Goal: Transaction & Acquisition: Obtain resource

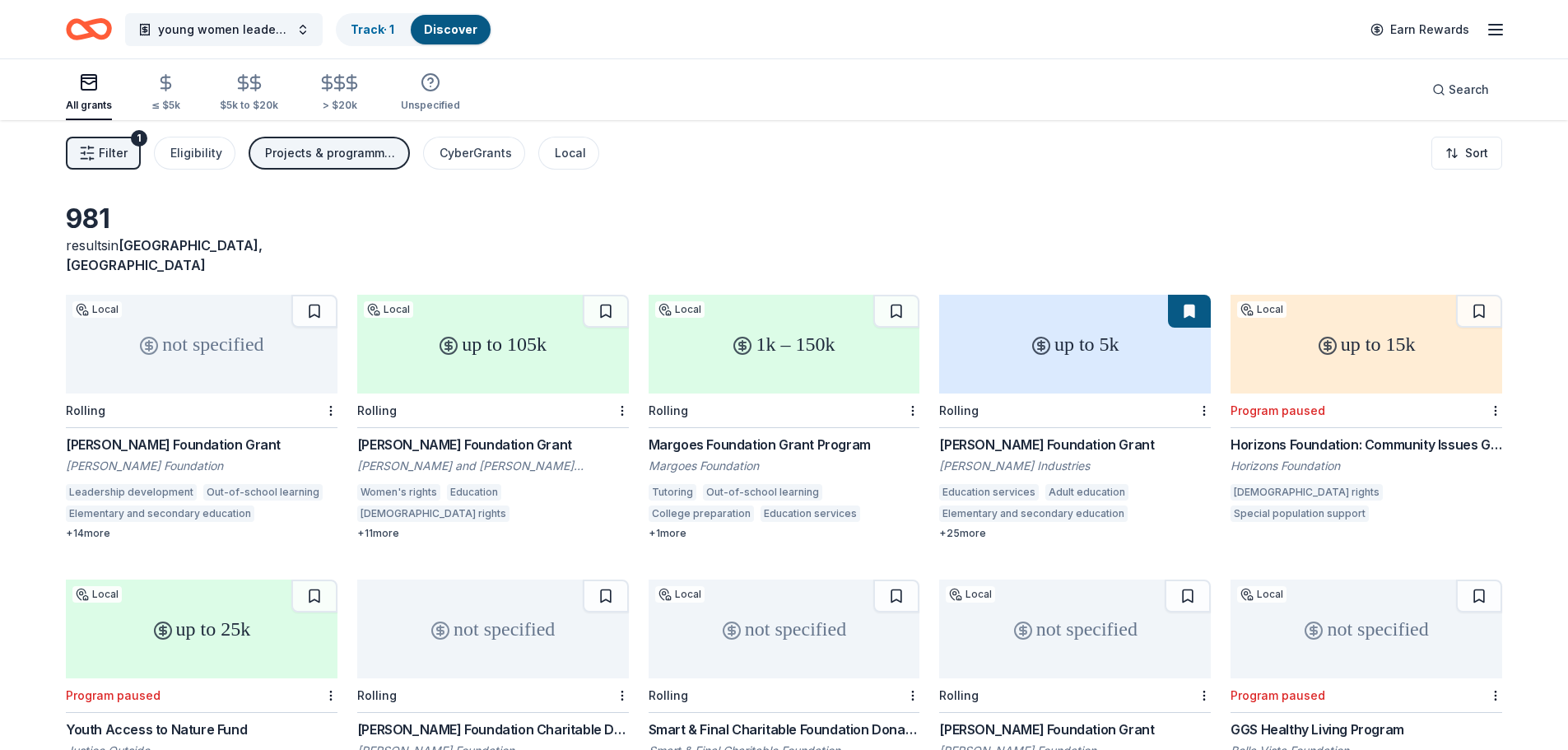
scroll to position [675, 0]
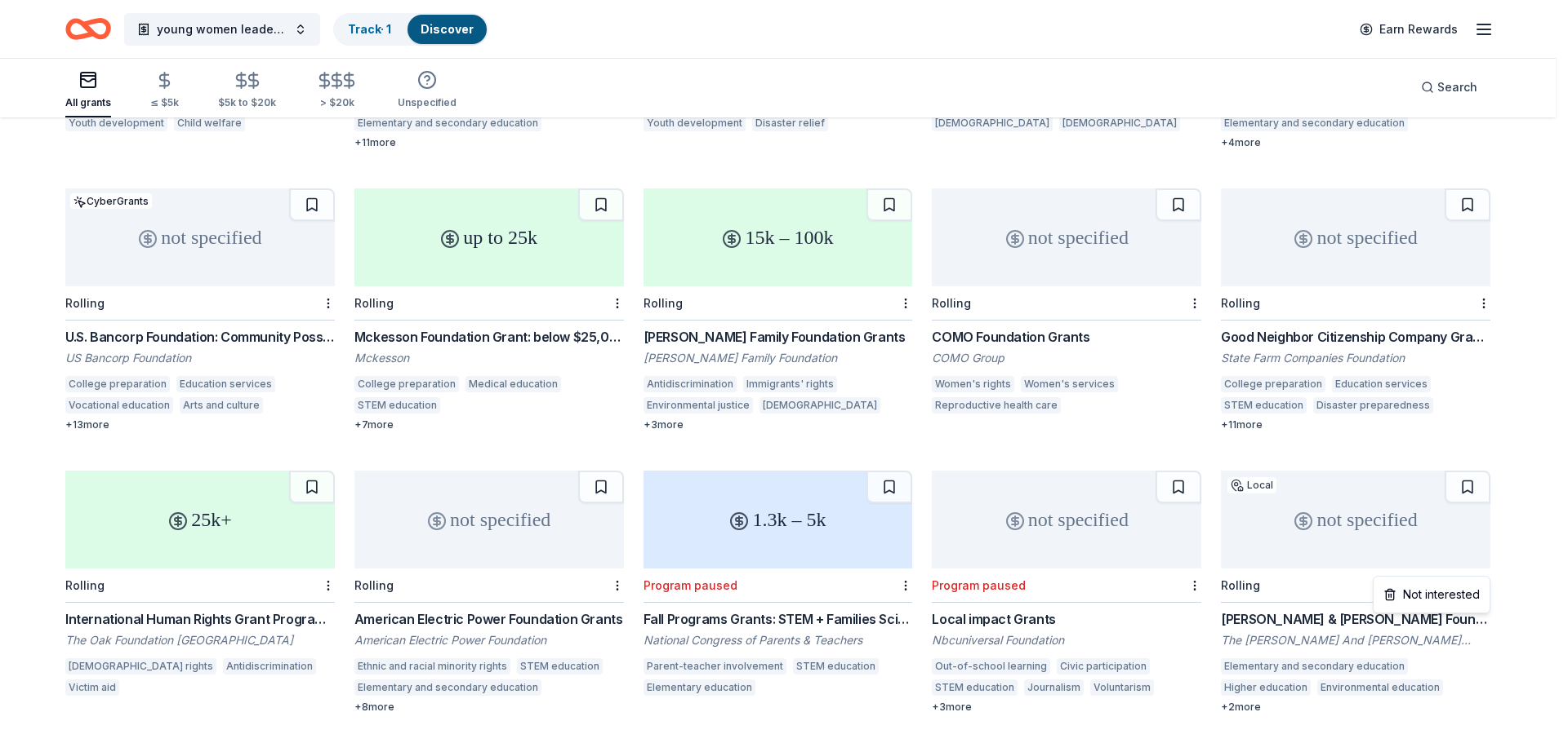
click at [1475, 609] on div "Not interested" at bounding box center [1432, 595] width 110 height 30
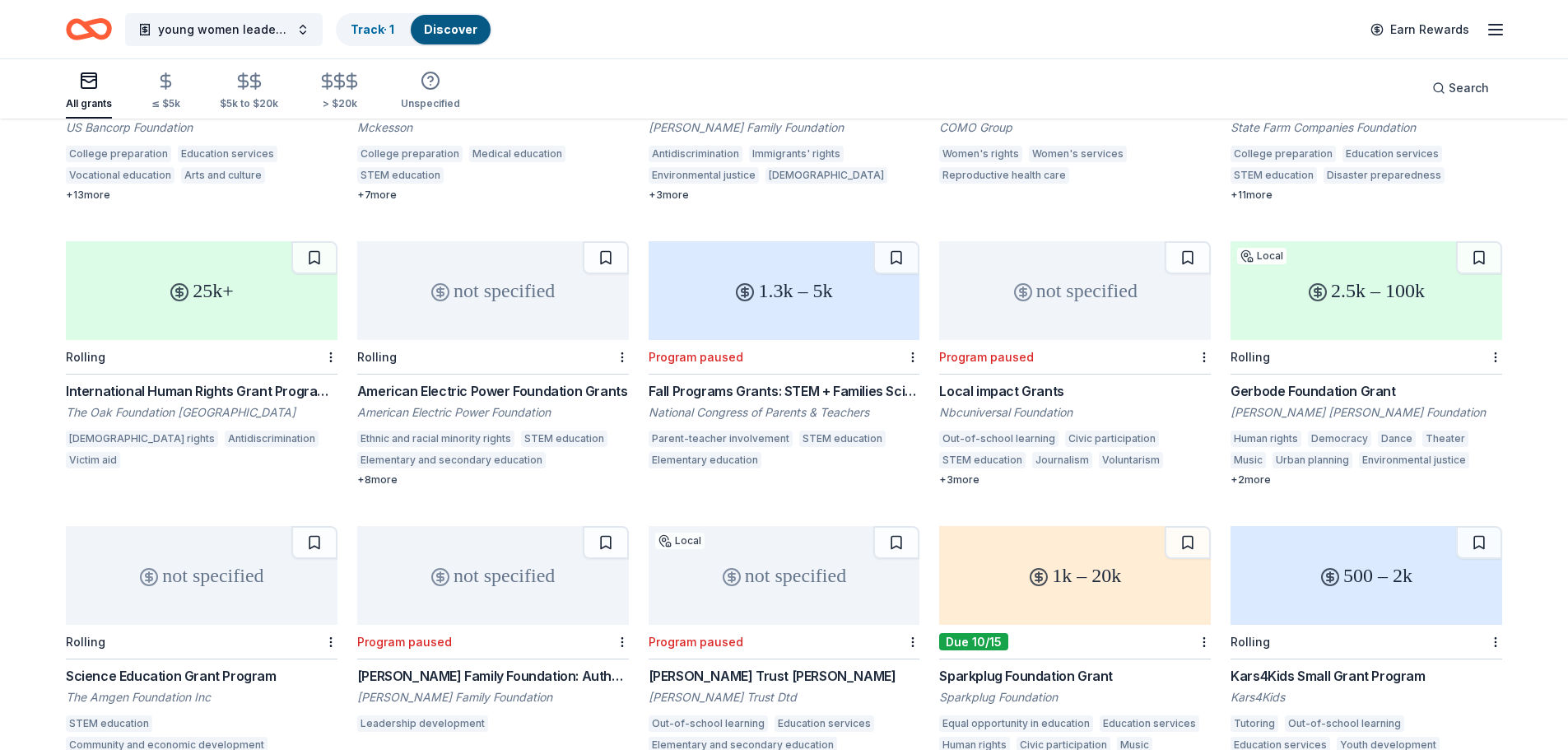
scroll to position [922, 0]
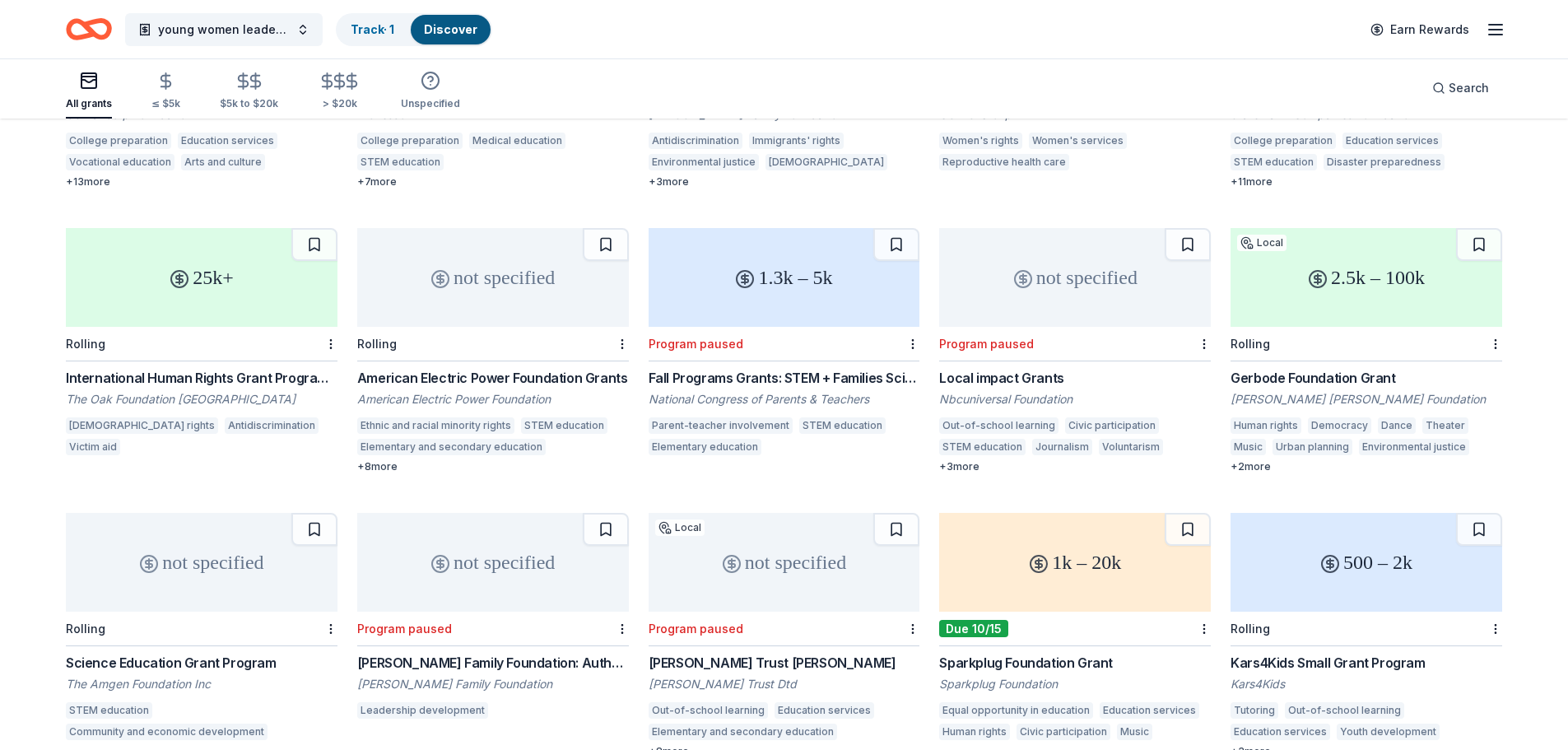
click at [1263, 337] on div "Rolling" at bounding box center [1250, 343] width 40 height 14
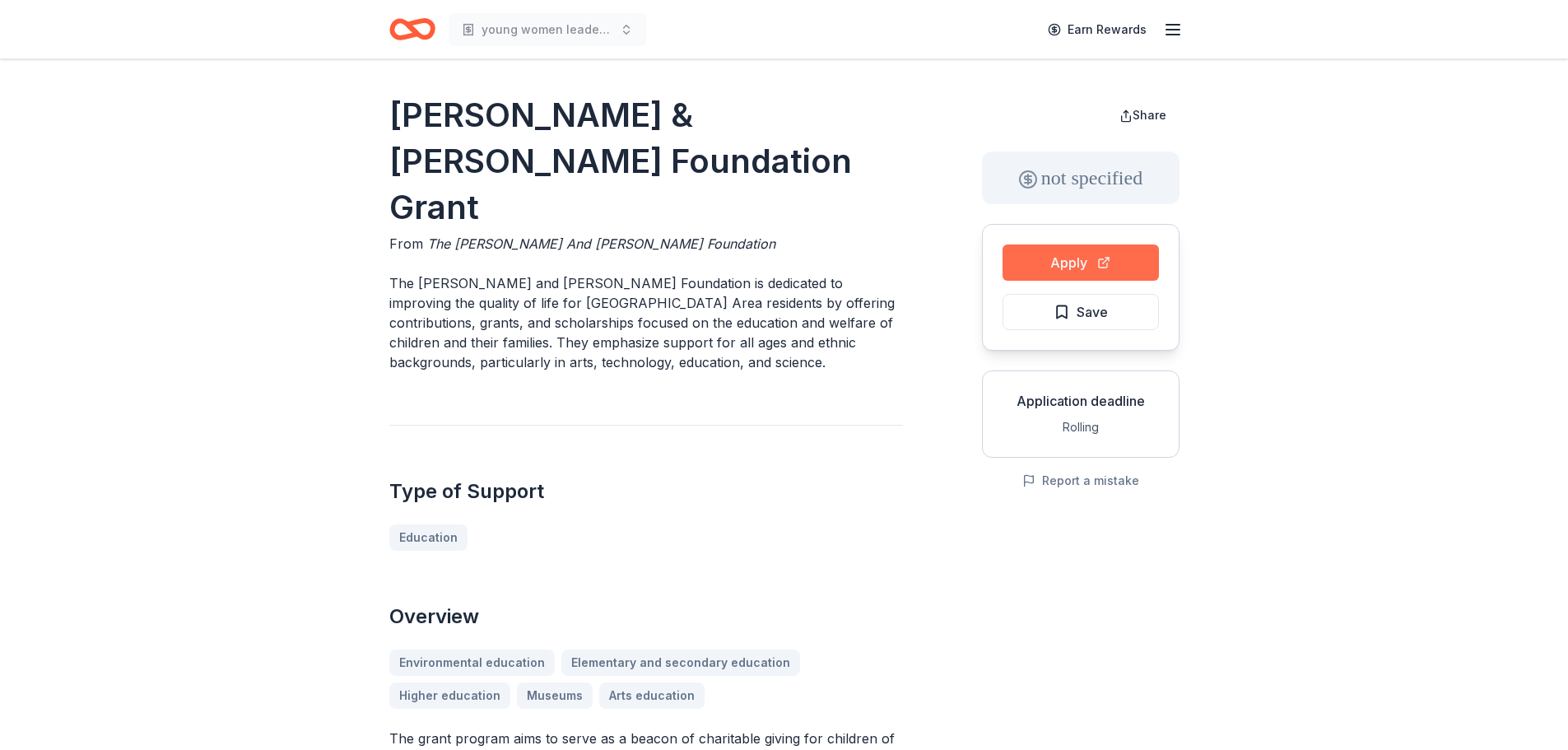
click at [1024, 260] on button "Apply" at bounding box center [1081, 262] width 156 height 36
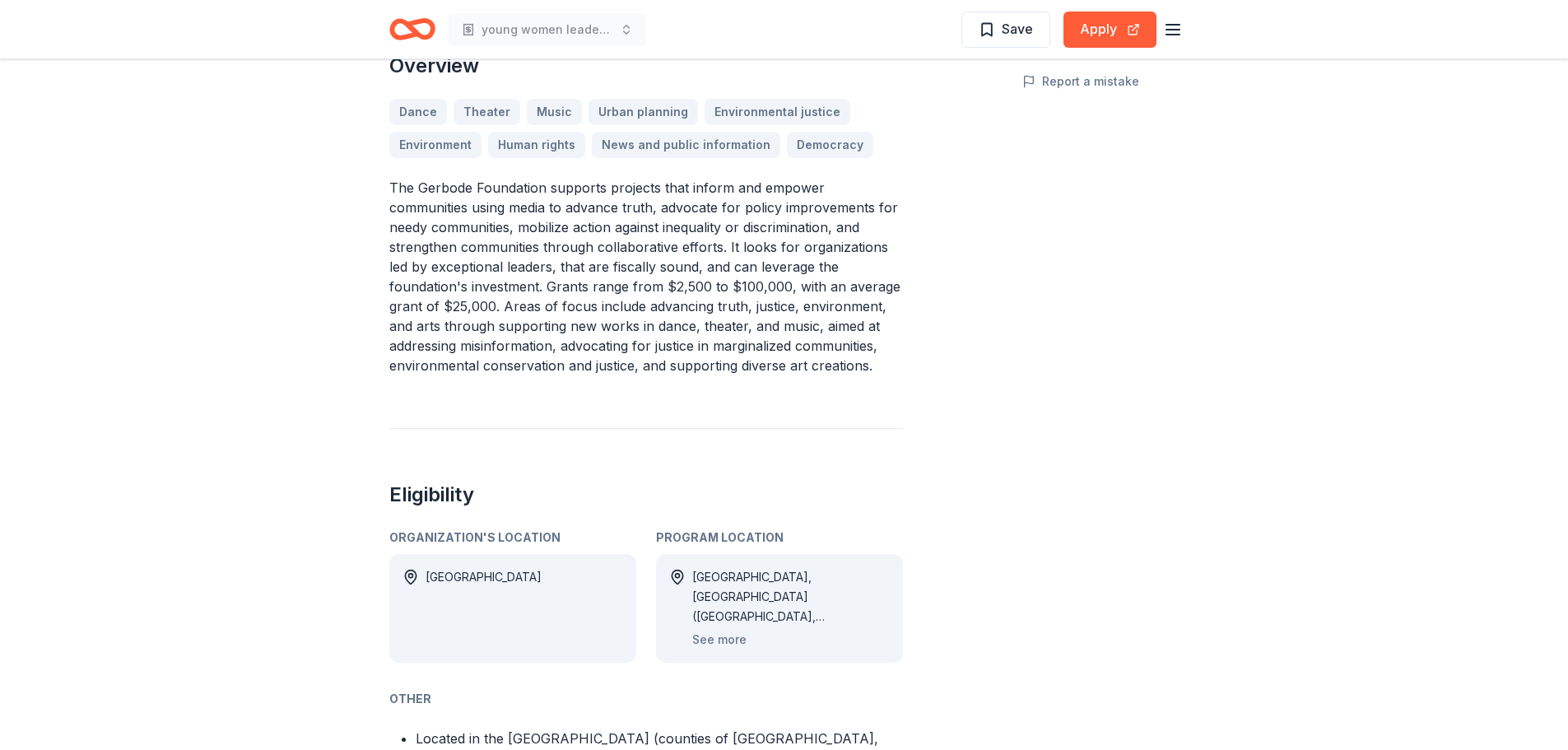
scroll to position [494, 0]
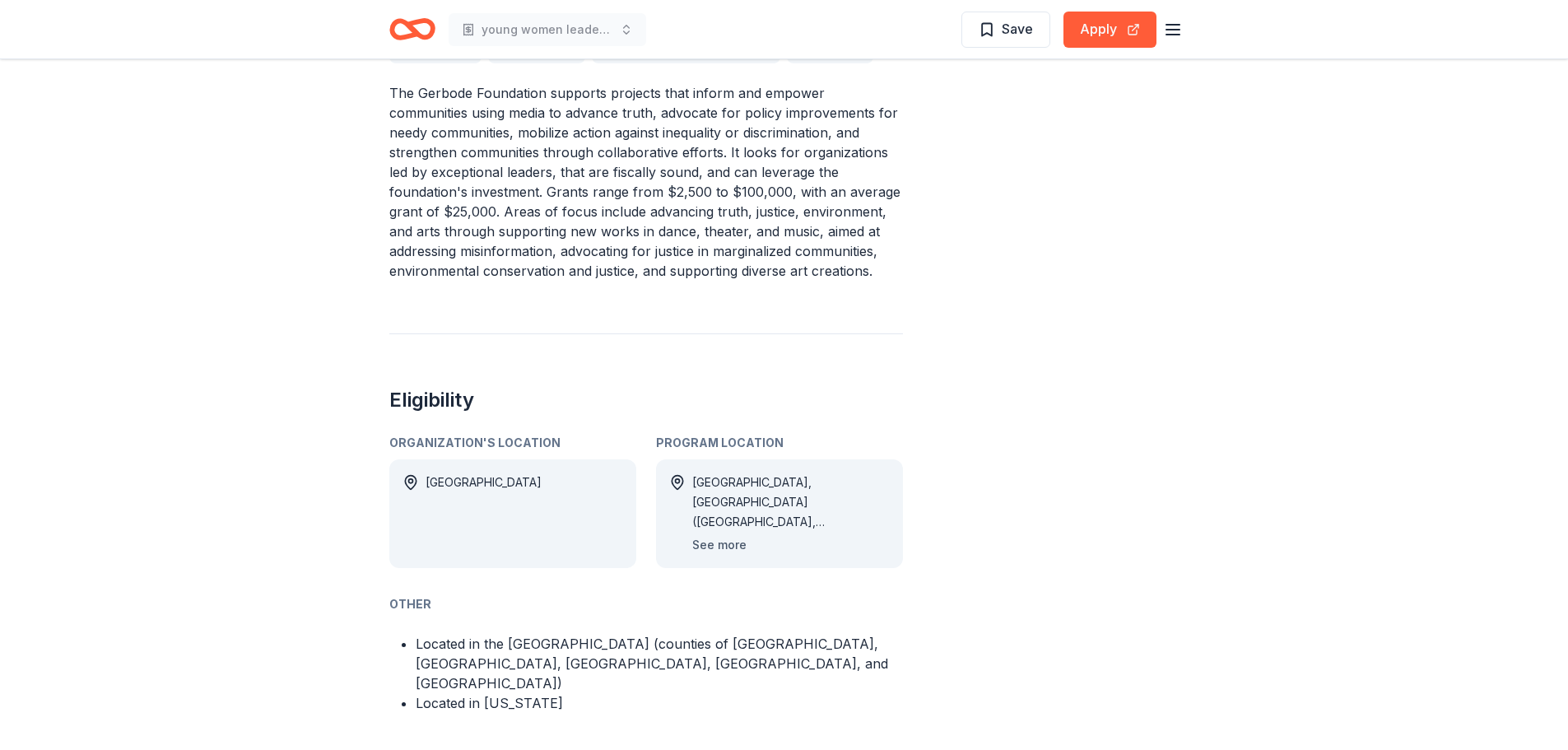
click at [720, 550] on button "See more" at bounding box center [720, 546] width 54 height 20
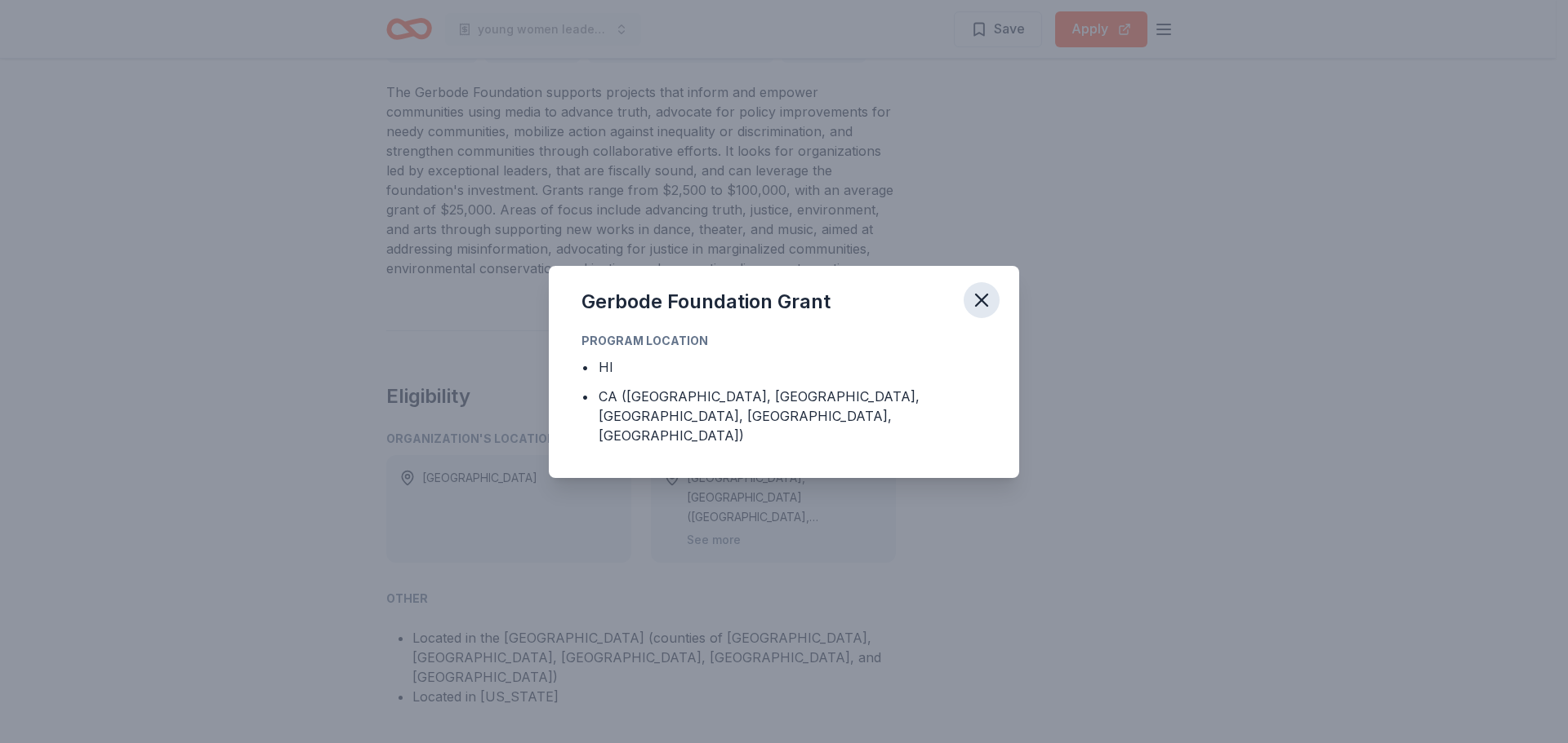
click at [982, 306] on icon "button" at bounding box center [981, 300] width 12 height 12
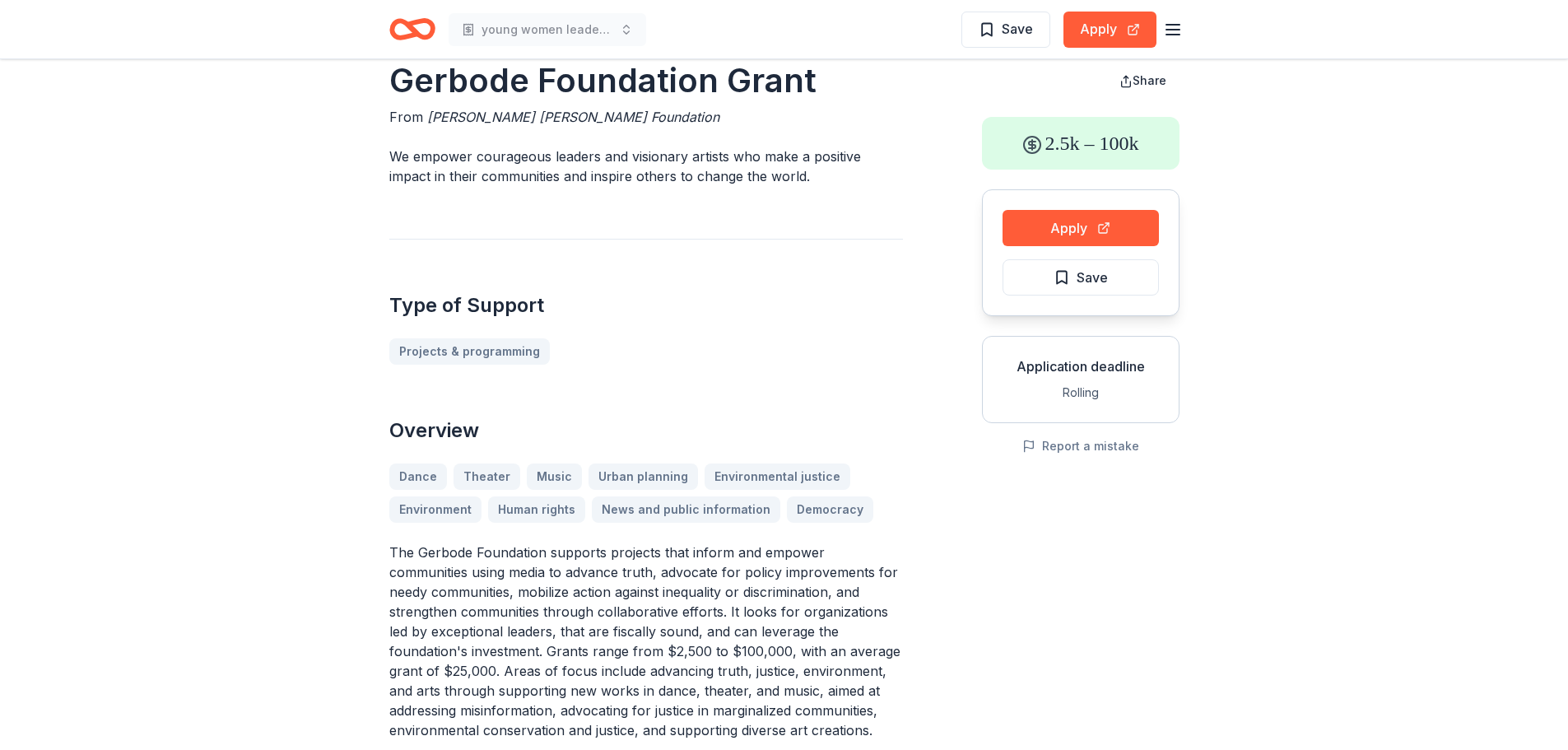
scroll to position [0, 0]
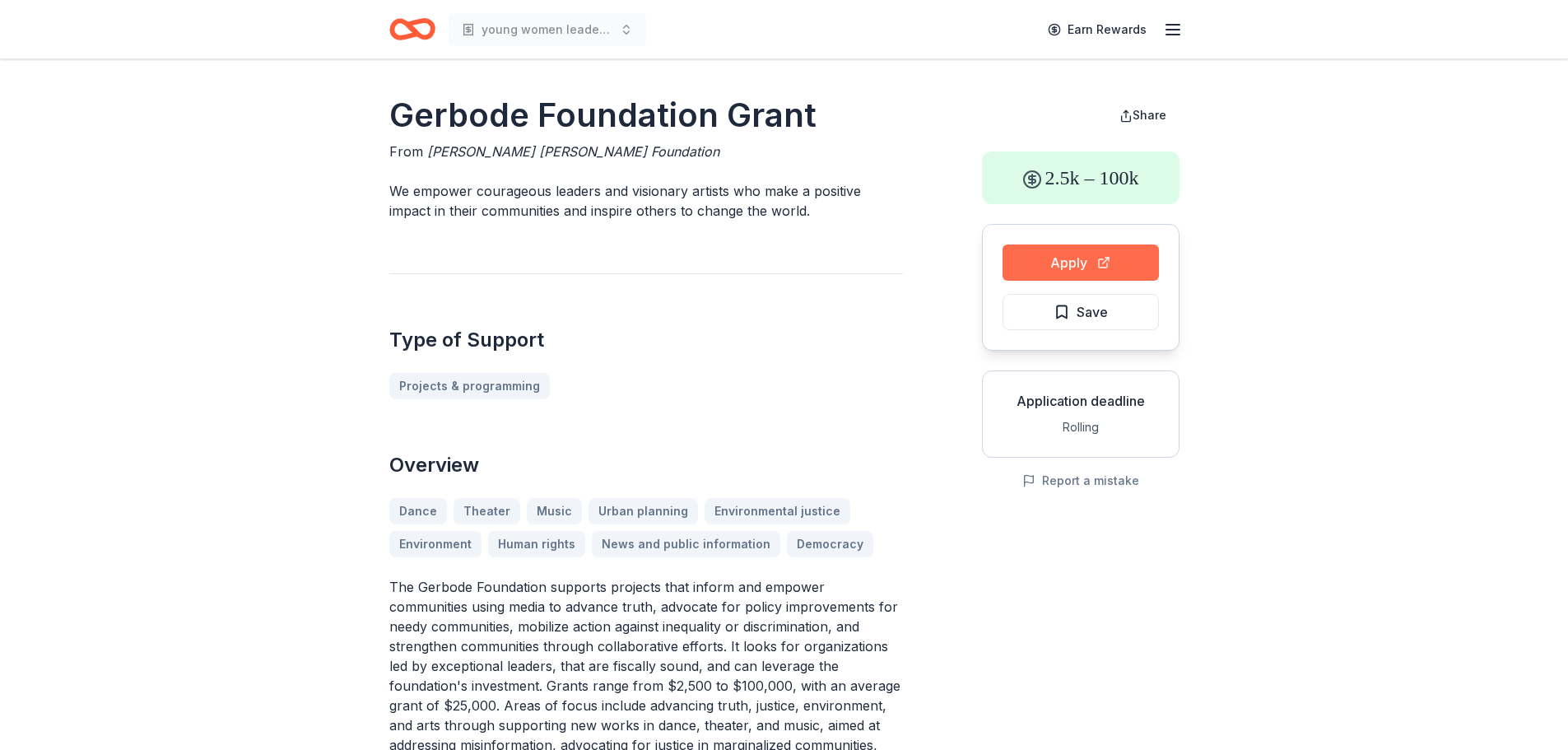
click at [1062, 266] on button "Apply" at bounding box center [1081, 262] width 156 height 36
